Goal: Use online tool/utility

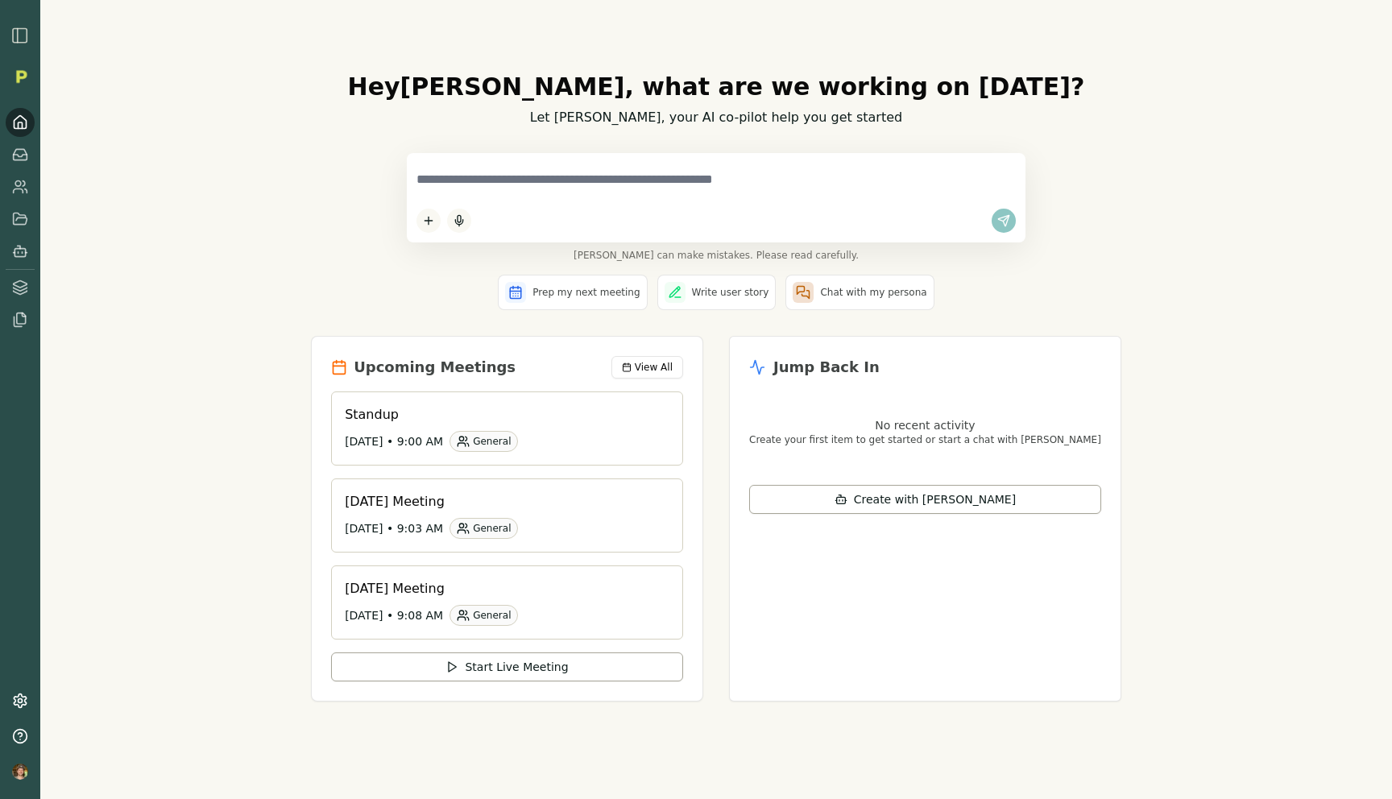
click at [509, 181] on textarea at bounding box center [715, 180] width 599 height 34
type textarea "*********"
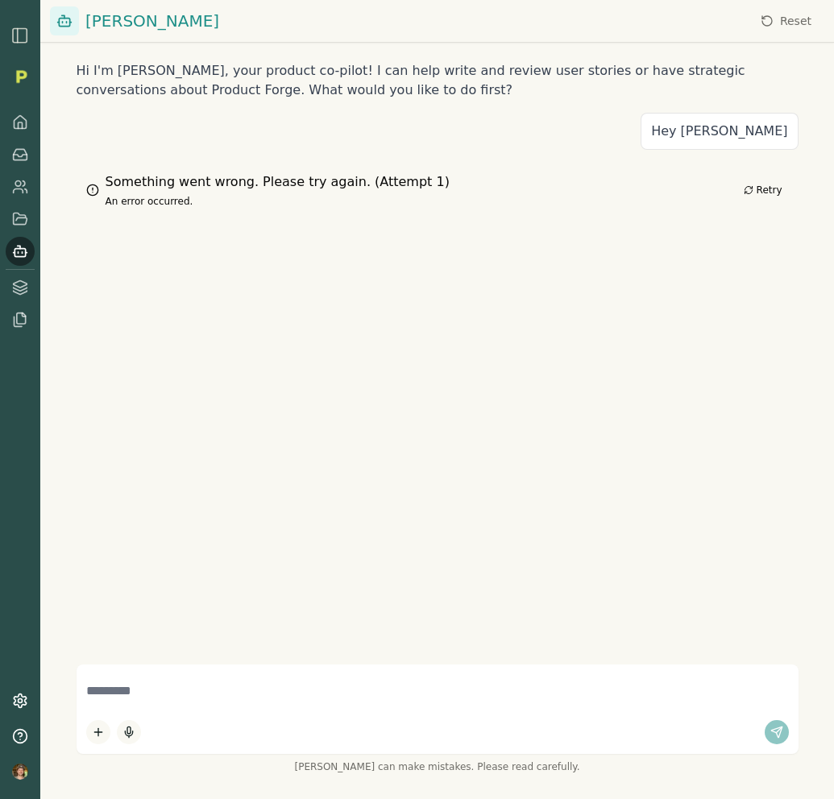
click at [669, 351] on div "Hi I'm Smith, your product co-pilot! I can help write and review user stories o…" at bounding box center [436, 399] width 793 height 799
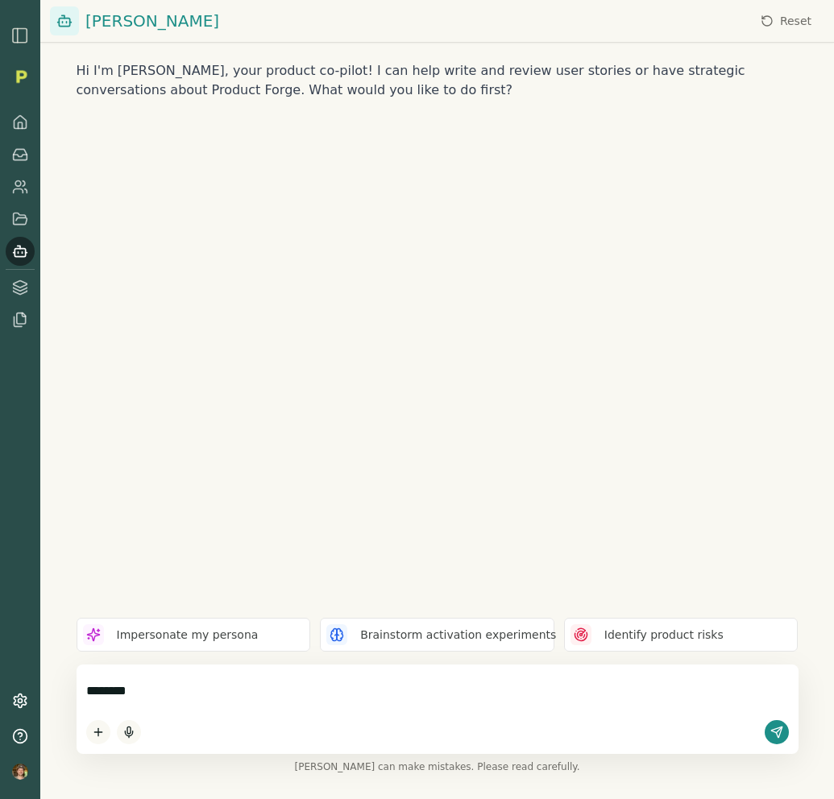
type textarea "*********"
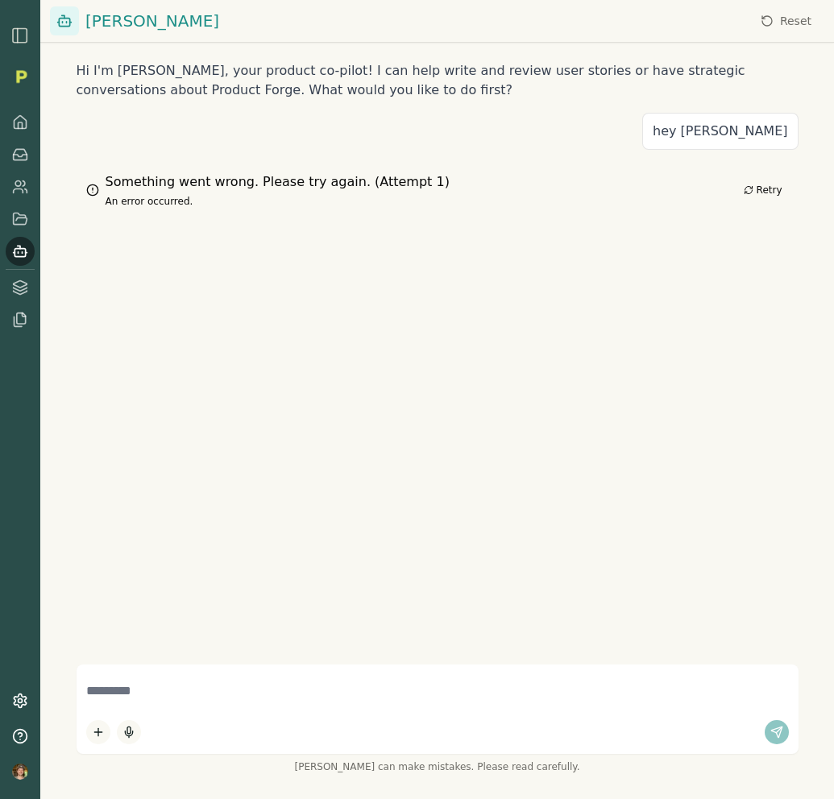
click at [760, 188] on button "Retry" at bounding box center [763, 189] width 52 height 19
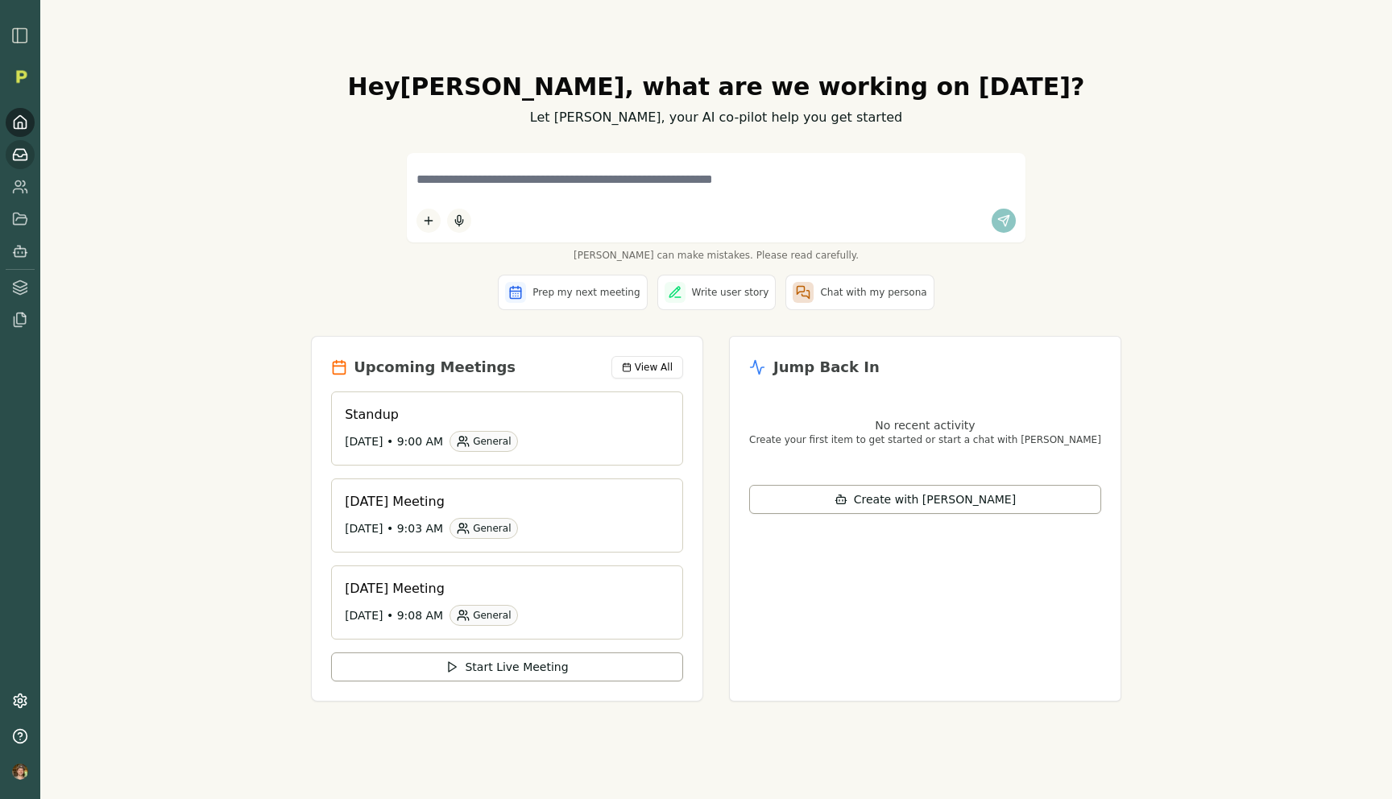
click at [23, 166] on link at bounding box center [20, 154] width 29 height 29
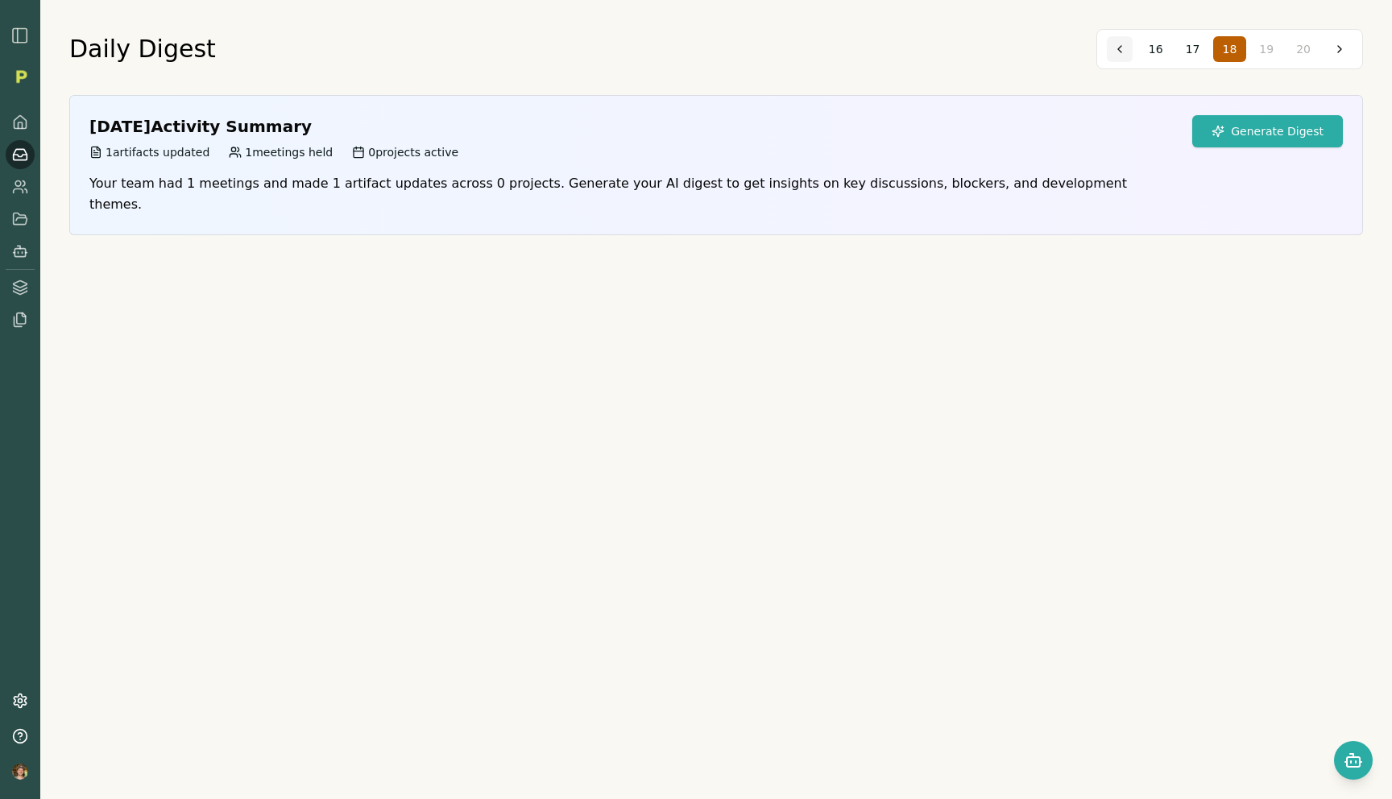
click at [1123, 48] on button at bounding box center [1120, 49] width 26 height 26
click at [1123, 48] on button at bounding box center [1125, 49] width 26 height 26
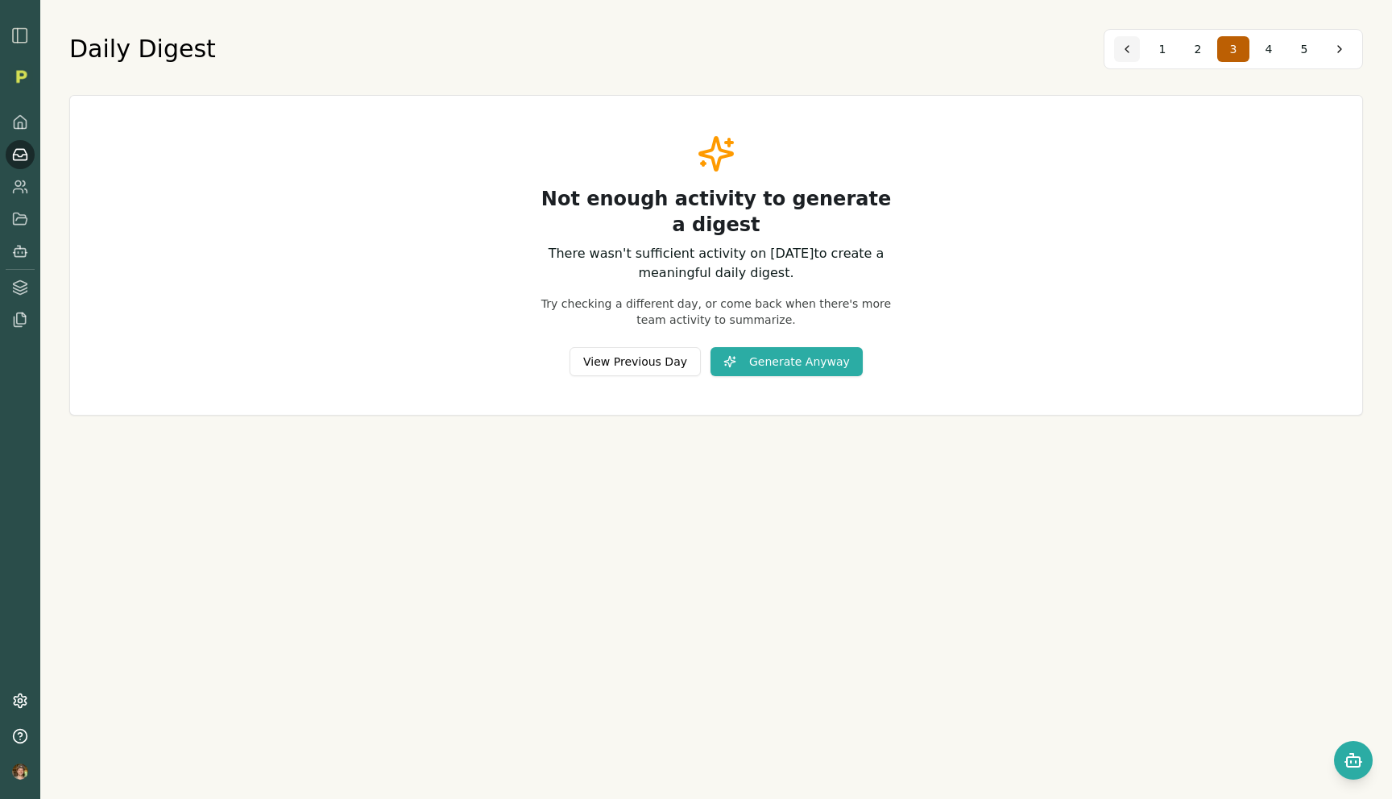
click at [1123, 48] on button at bounding box center [1127, 49] width 26 height 26
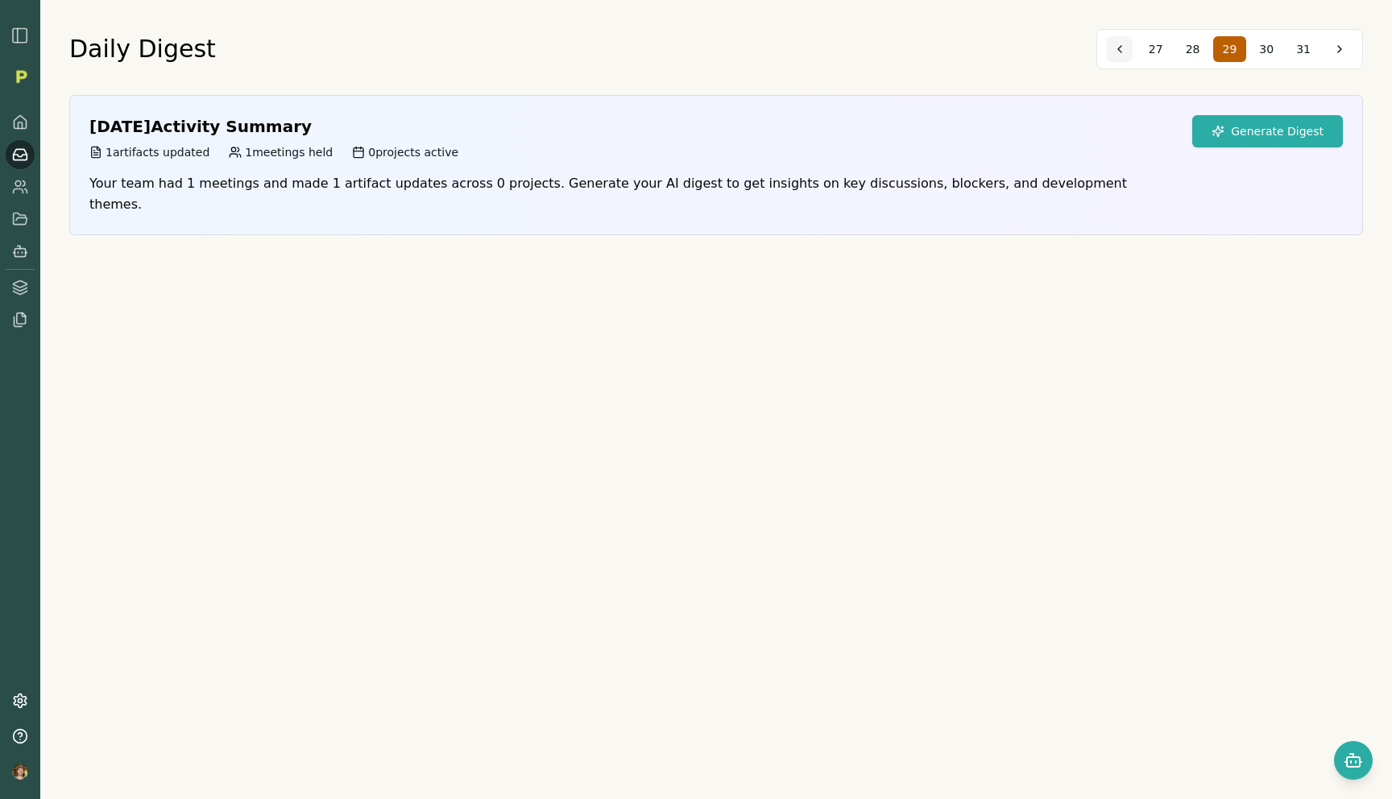
click at [1123, 48] on button at bounding box center [1120, 49] width 26 height 26
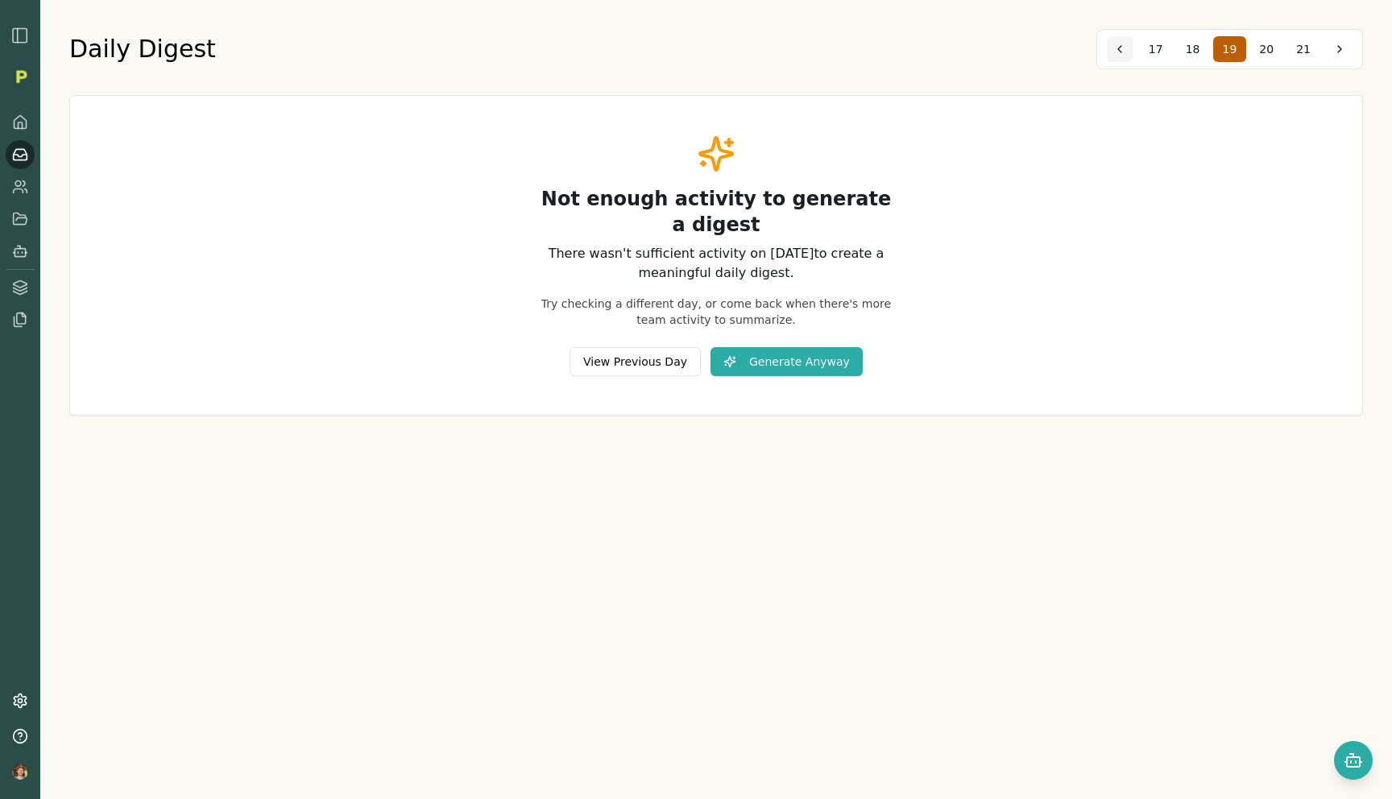
click at [1123, 48] on button at bounding box center [1120, 49] width 26 height 26
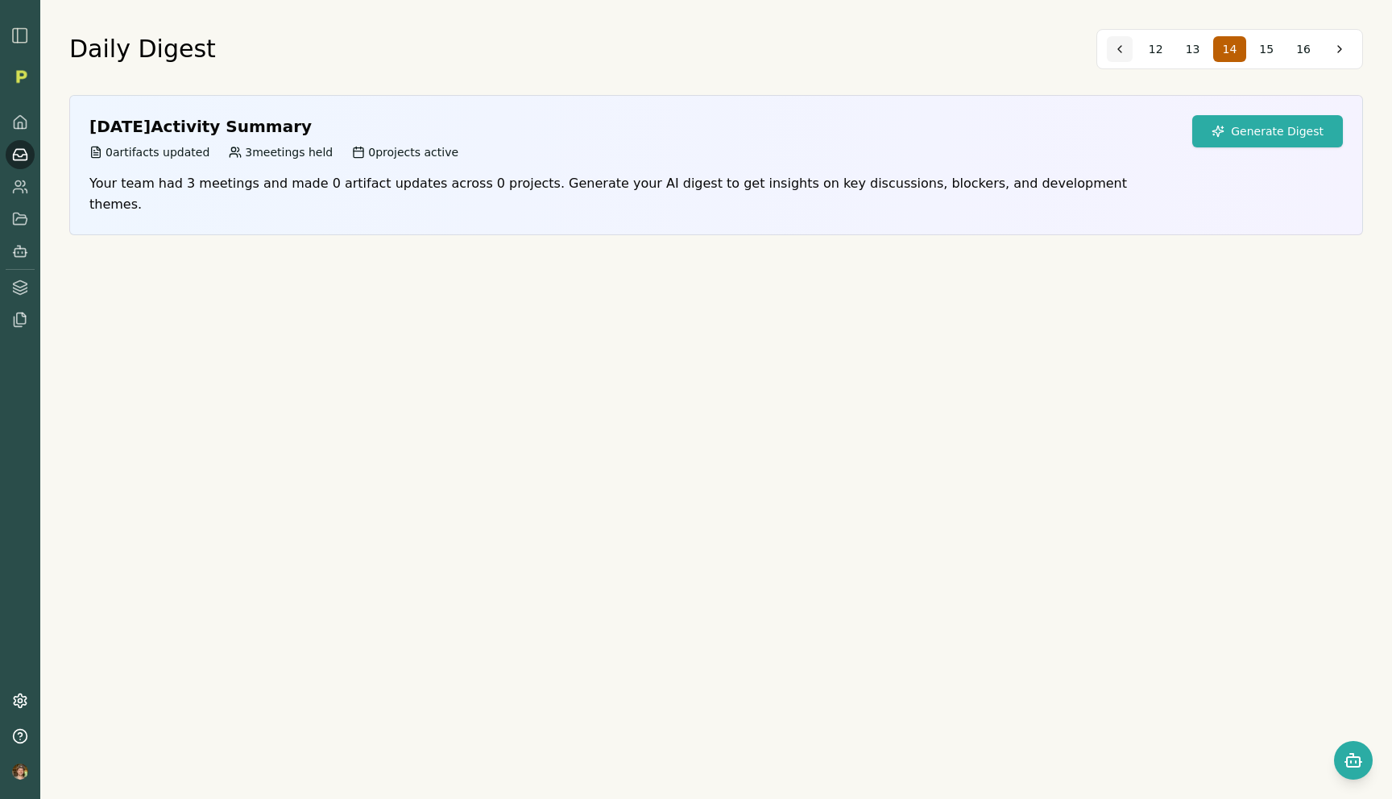
click at [1123, 48] on button at bounding box center [1120, 49] width 26 height 26
click at [1256, 130] on button "Generate Digest" at bounding box center [1267, 131] width 151 height 32
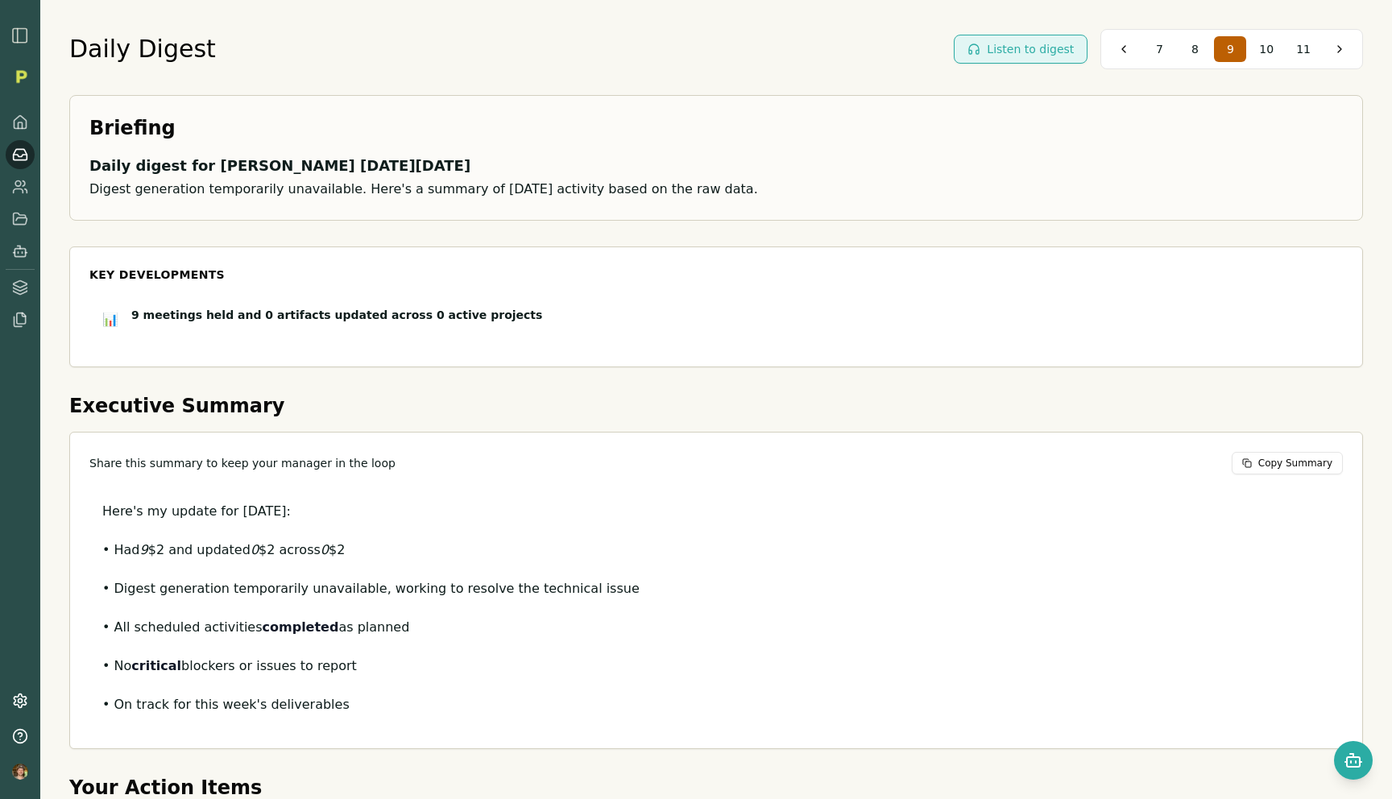
scroll to position [102, 0]
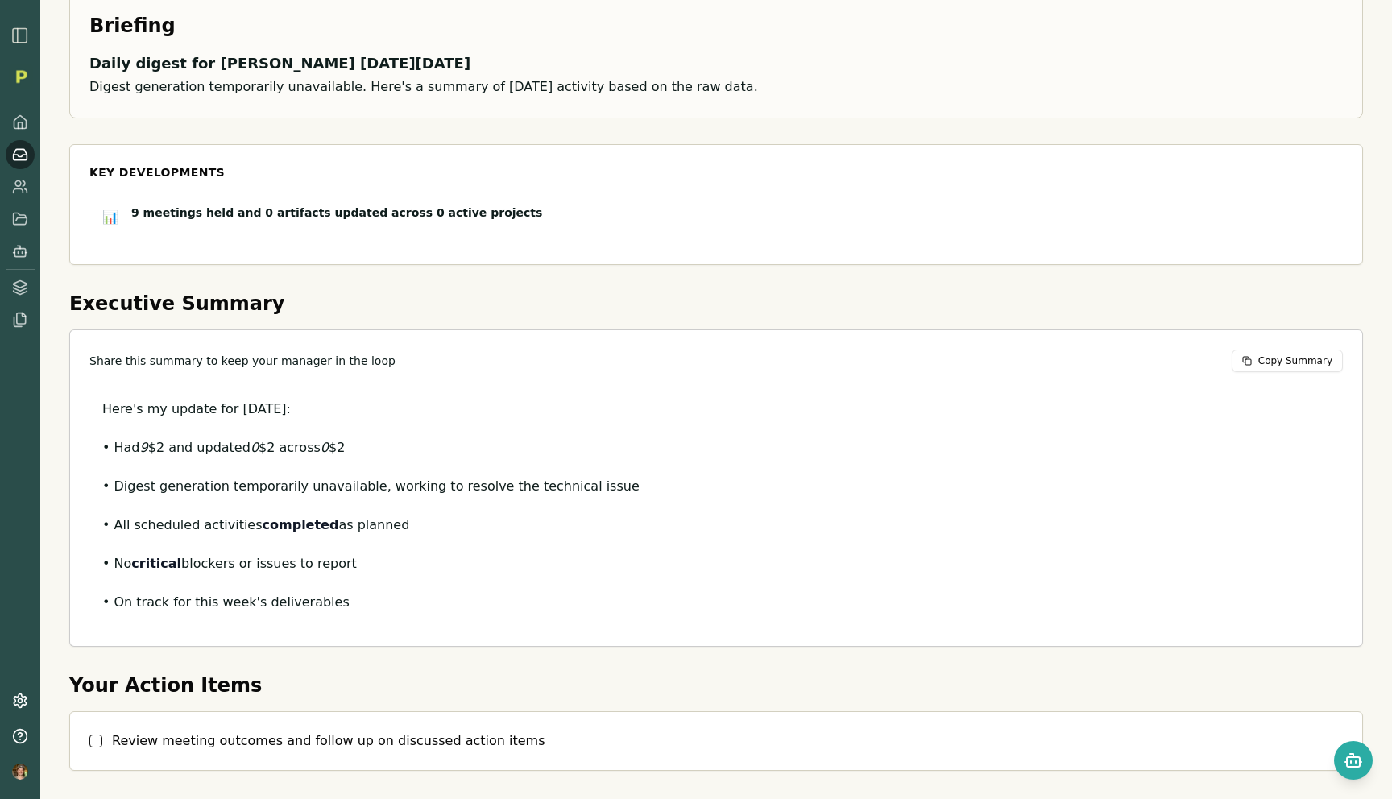
click at [538, 486] on p "• Digest generation temporarily unavailable, working to resolve the technical i…" at bounding box center [716, 486] width 1228 height 23
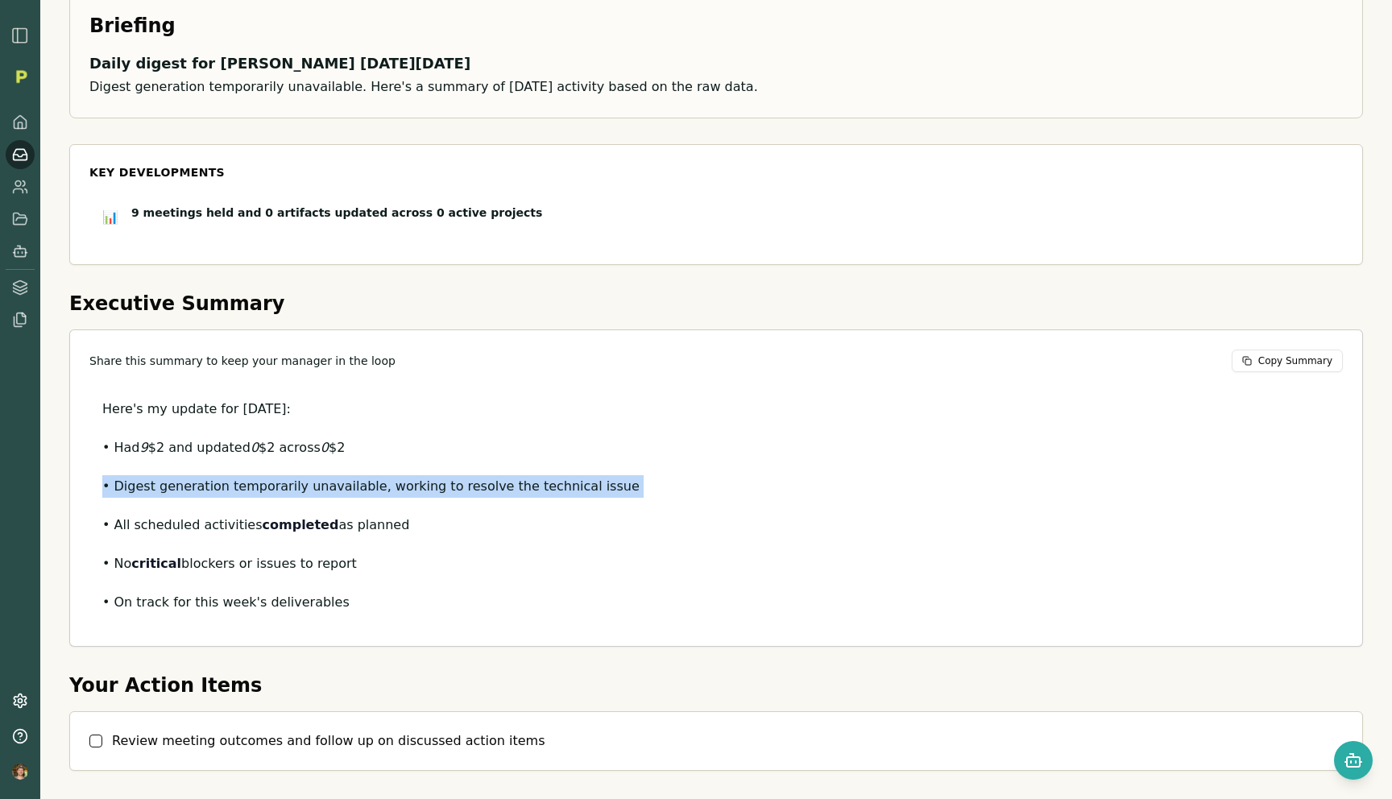
click at [538, 486] on p "• Digest generation temporarily unavailable, working to resolve the technical i…" at bounding box center [716, 486] width 1228 height 23
click at [653, 469] on div "Here's my update for [DATE]: • Had 9 $2 and updated 0 $2 across 0 $2 • Digest g…" at bounding box center [716, 506] width 1228 height 216
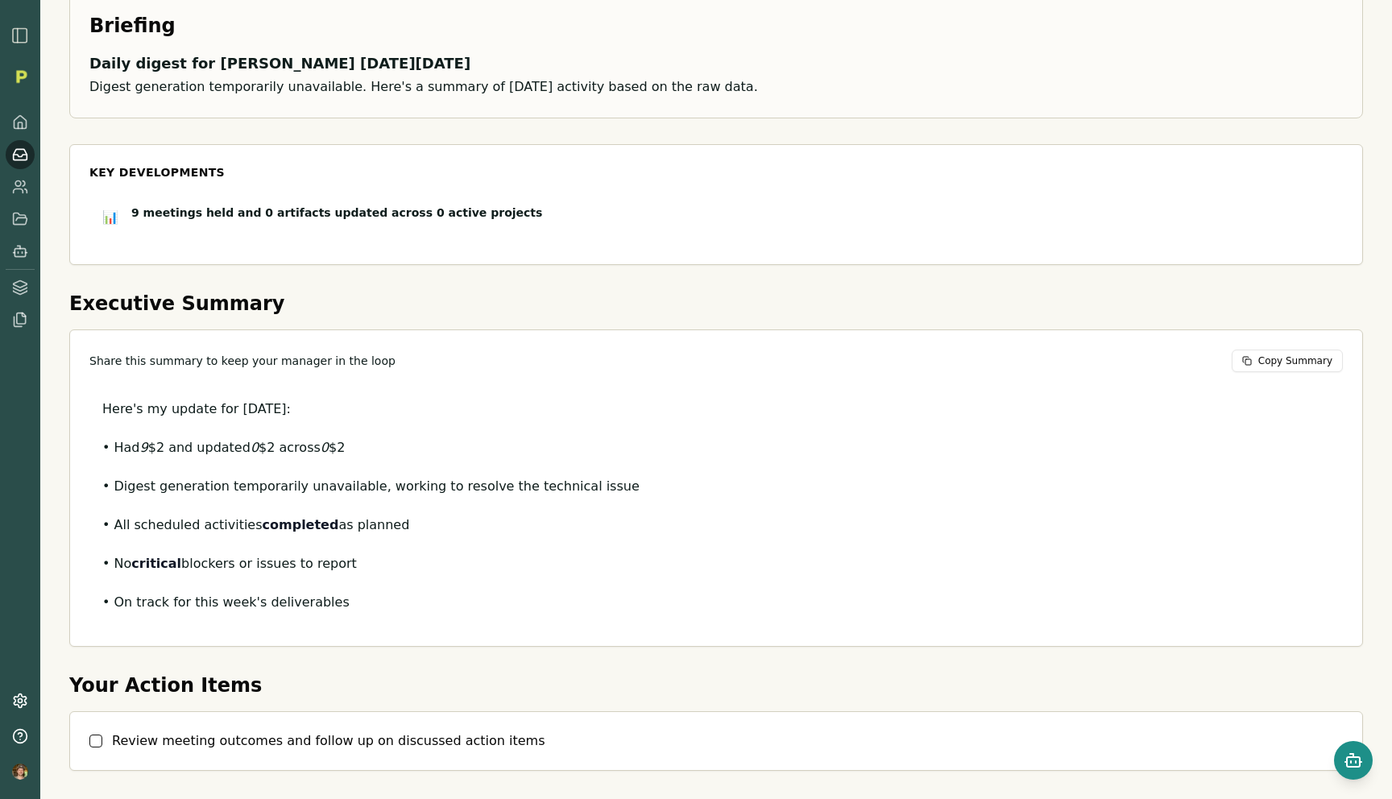
click at [1357, 757] on rect "Open chat" at bounding box center [1353, 762] width 13 height 10
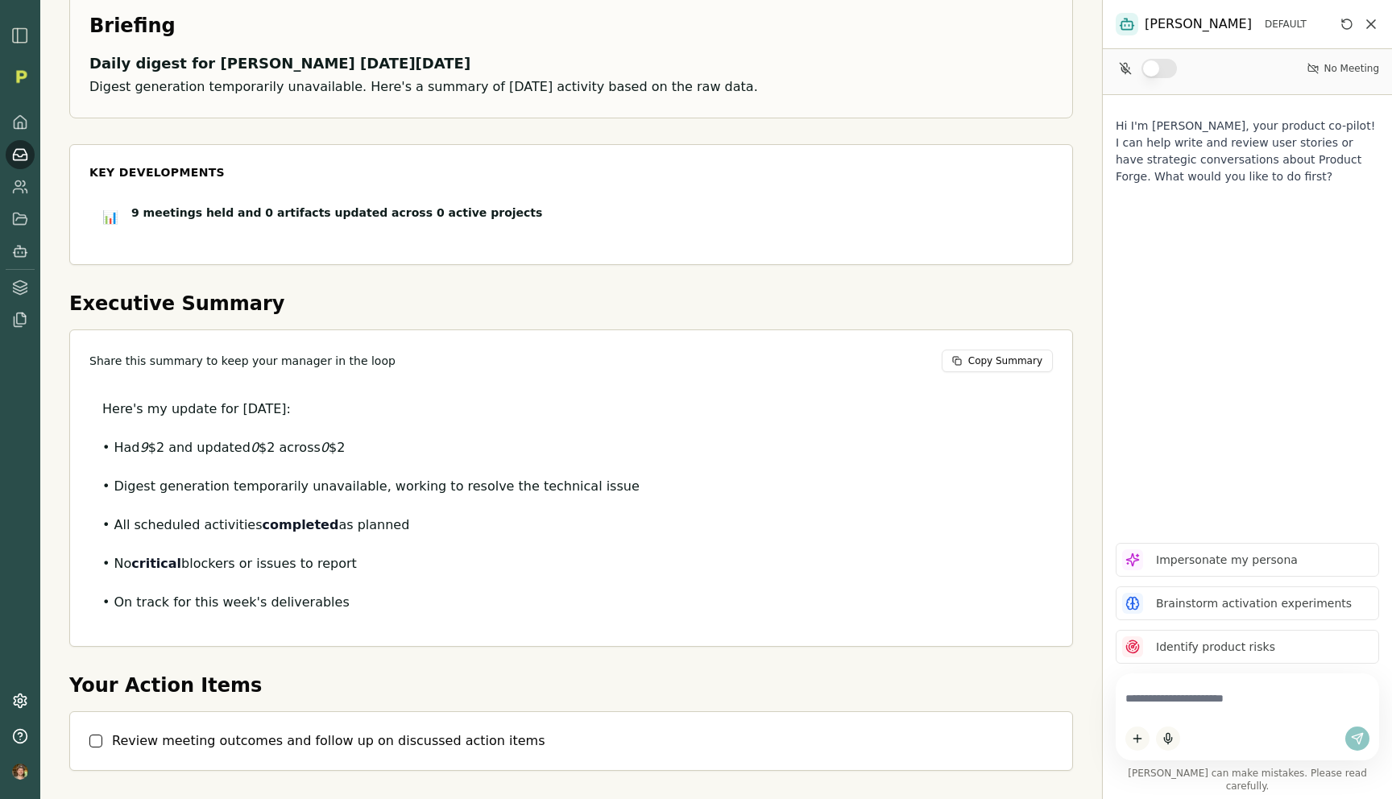
click at [1168, 690] on div at bounding box center [1247, 716] width 263 height 87
click at [1160, 714] on textarea at bounding box center [1247, 698] width 244 height 31
type textarea "*********"
